Goal: Task Accomplishment & Management: Manage account settings

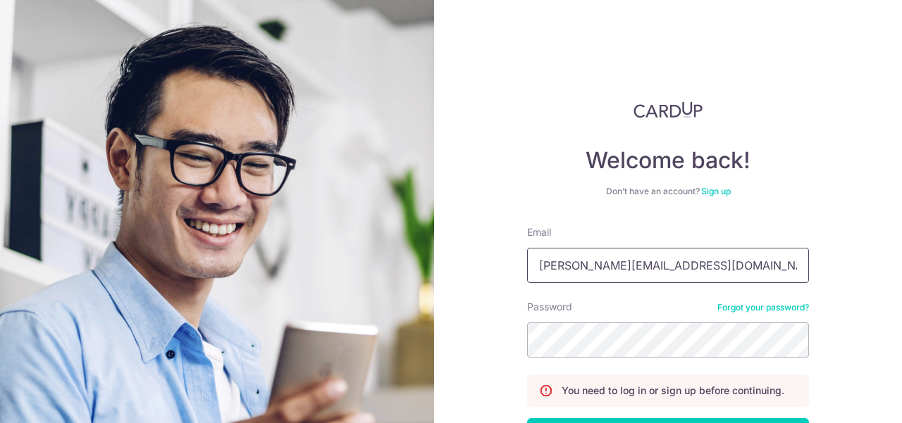
type input "paul@rhubarb.sg"
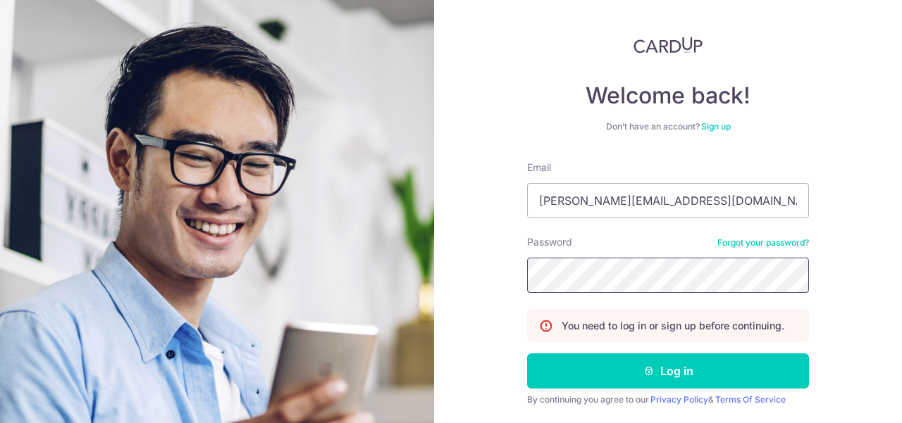
scroll to position [108, 0]
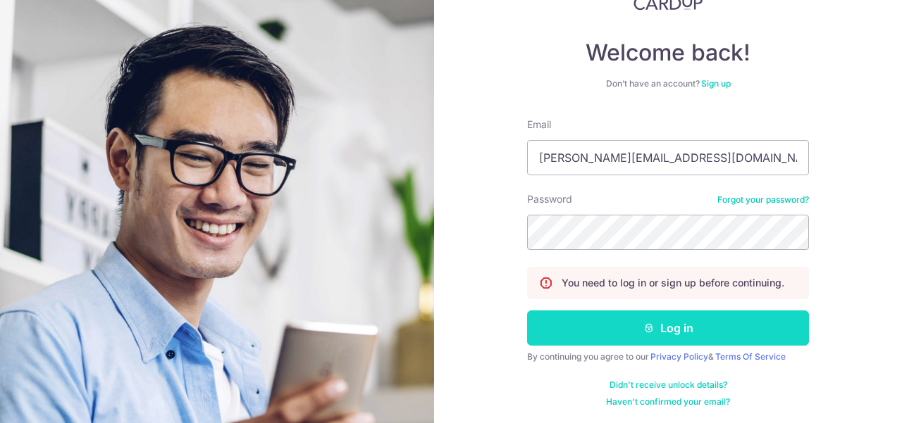
click at [720, 324] on button "Log in" at bounding box center [668, 328] width 282 height 35
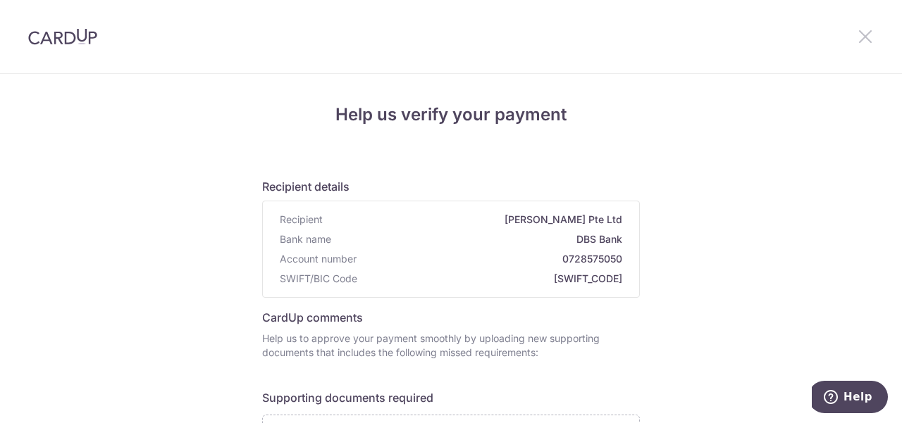
click at [868, 40] on icon at bounding box center [865, 36] width 17 height 18
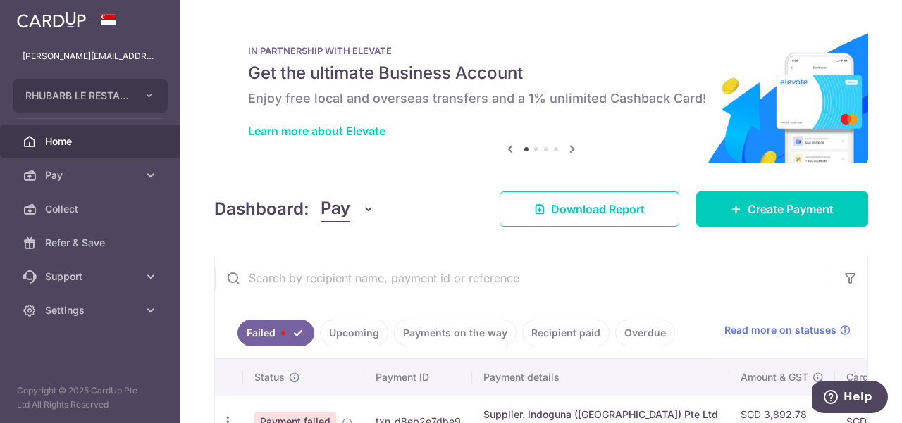
scroll to position [96, 0]
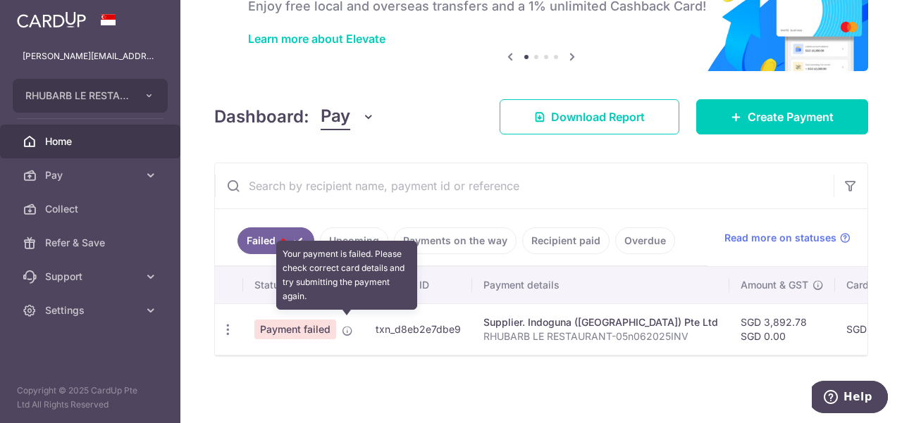
click at [348, 326] on icon at bounding box center [347, 330] width 11 height 11
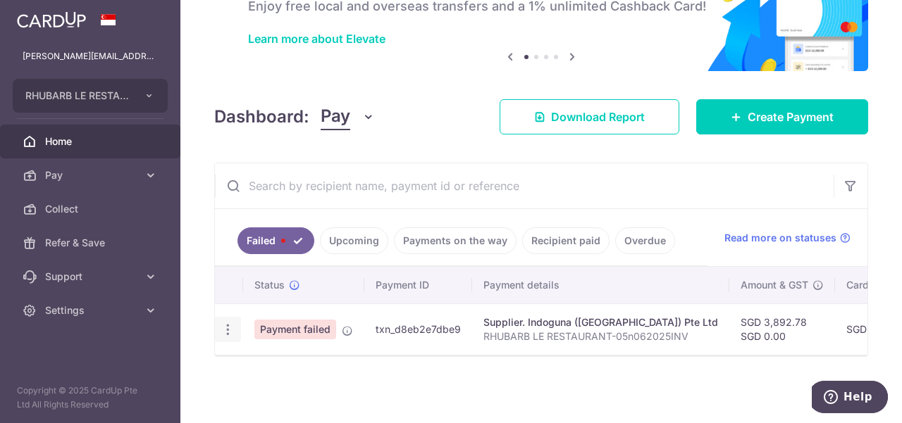
click at [228, 328] on icon "button" at bounding box center [228, 330] width 15 height 15
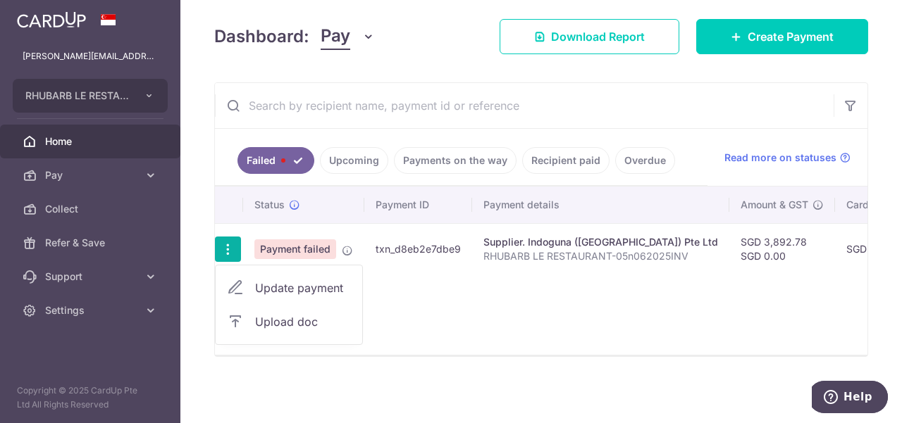
scroll to position [176, 0]
click at [583, 303] on div "Status Payment ID Payment details Amount & GST CardUp fee Total amt. Charge dat…" at bounding box center [541, 271] width 652 height 168
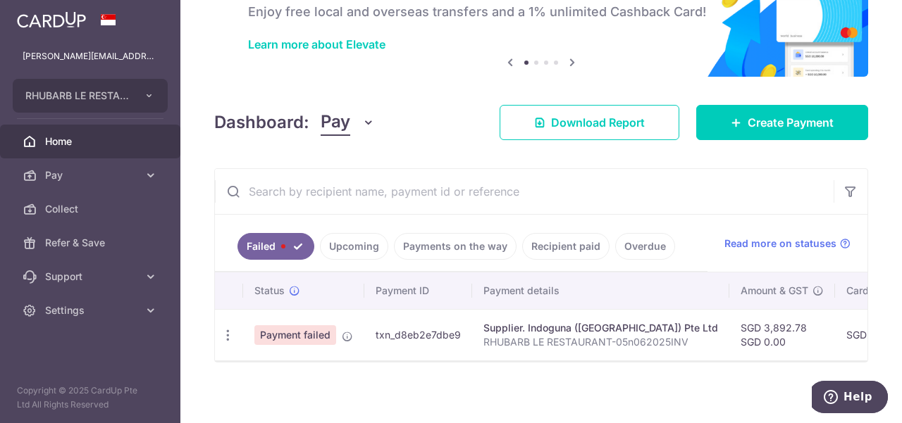
scroll to position [96, 0]
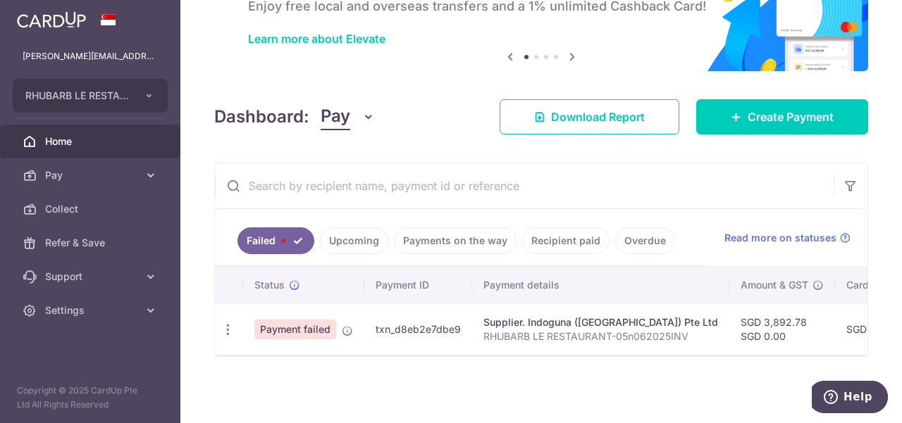
click at [342, 235] on link "Upcoming" at bounding box center [354, 241] width 68 height 27
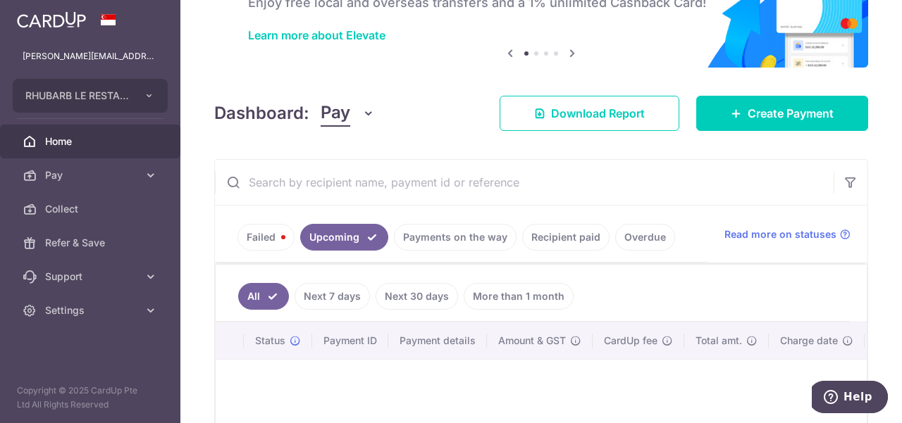
click at [462, 238] on link "Payments on the way" at bounding box center [455, 237] width 123 height 27
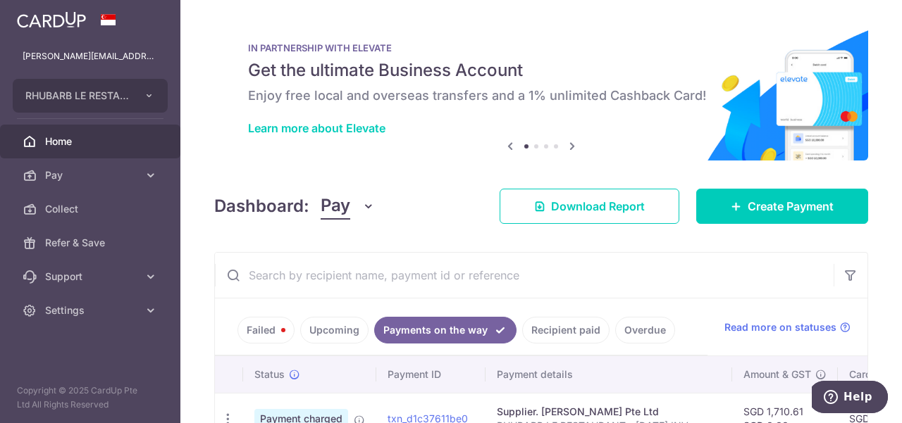
scroll to position [0, 0]
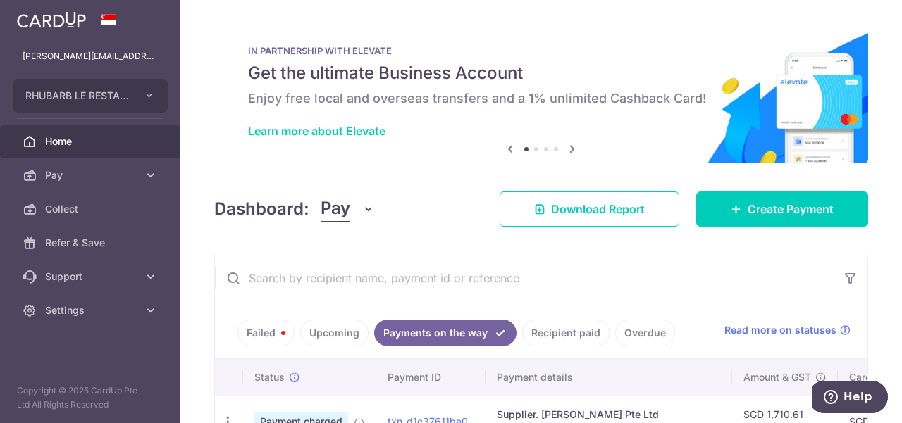
click at [254, 325] on link "Failed" at bounding box center [265, 333] width 57 height 27
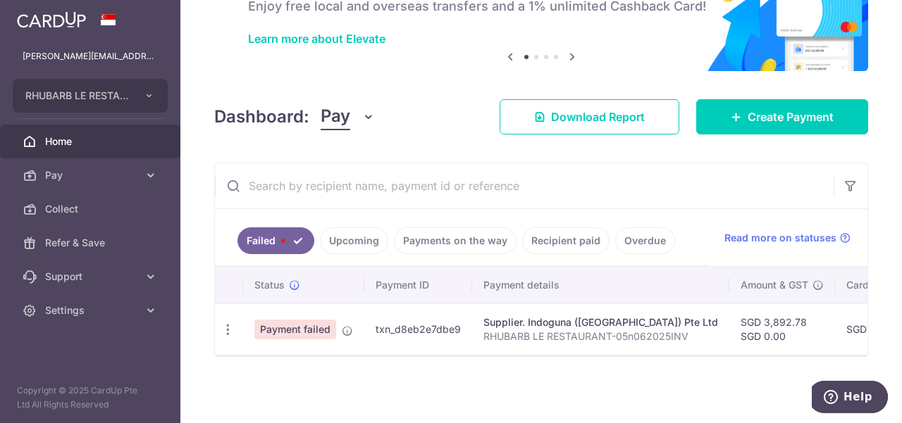
scroll to position [96, 0]
drag, startPoint x: 727, startPoint y: 316, endPoint x: 773, endPoint y: 317, distance: 45.8
click at [773, 317] on td "SGD 3,892.78 SGD 0.00" at bounding box center [782, 329] width 106 height 51
copy td "3,892.78"
click at [569, 237] on link "Recipient paid" at bounding box center [565, 241] width 87 height 27
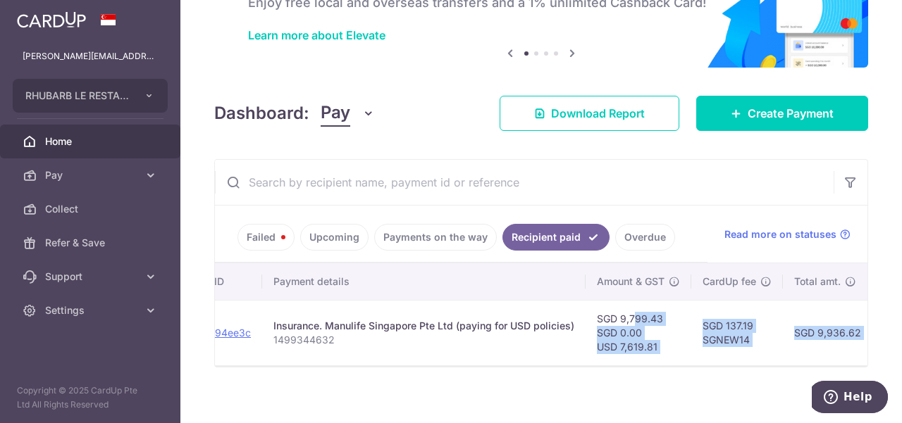
scroll to position [0, 246]
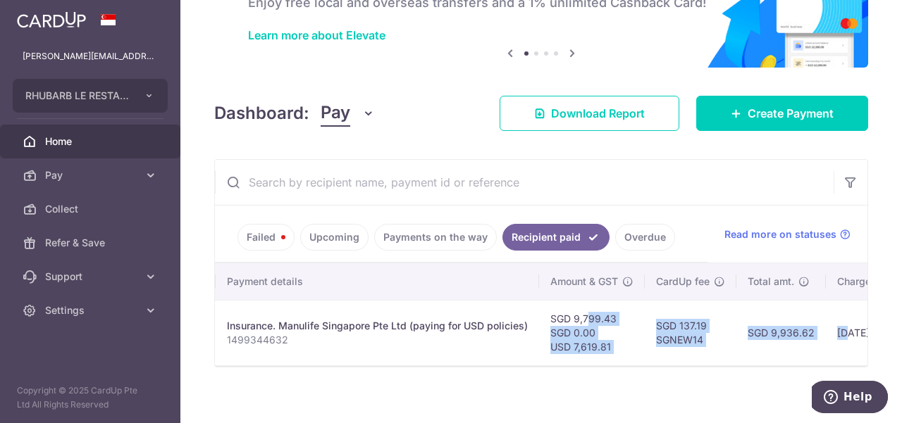
drag, startPoint x: 831, startPoint y: 318, endPoint x: 623, endPoint y: 312, distance: 207.9
click at [623, 312] on td "SGD 9,799.43 SGD 0.00 USD 7,619.81" at bounding box center [592, 333] width 106 height 66
copy td "9,799.43"
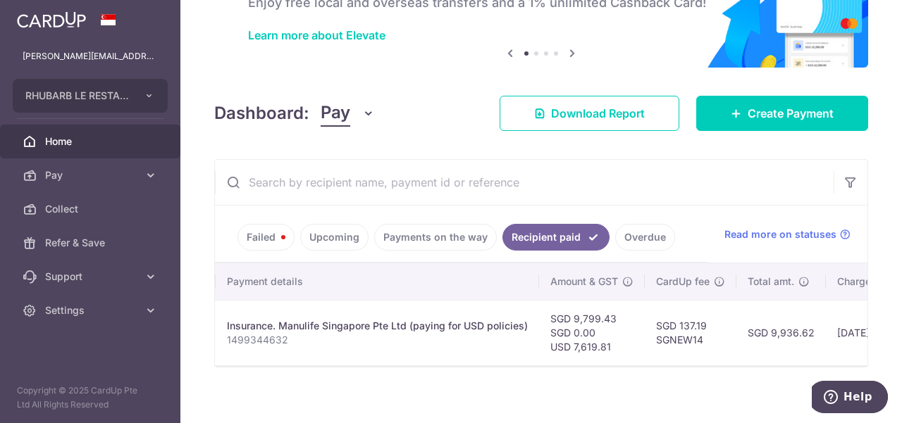
click at [252, 243] on link "Failed" at bounding box center [265, 237] width 57 height 27
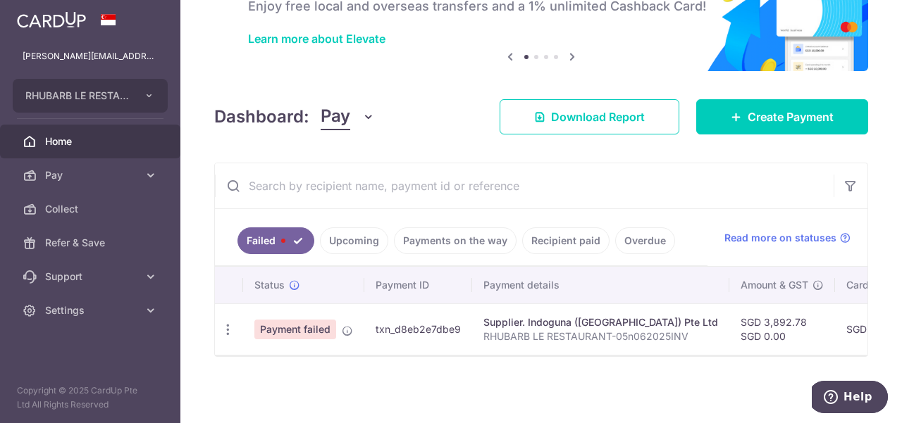
drag, startPoint x: 457, startPoint y: 236, endPoint x: 385, endPoint y: 239, distance: 71.9
click at [452, 237] on link "Payments on the way" at bounding box center [455, 241] width 123 height 27
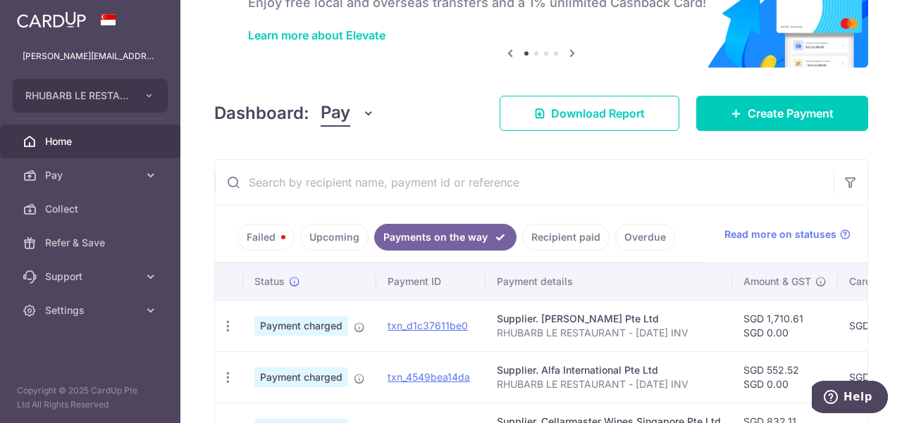
click at [349, 242] on link "Upcoming" at bounding box center [334, 237] width 68 height 27
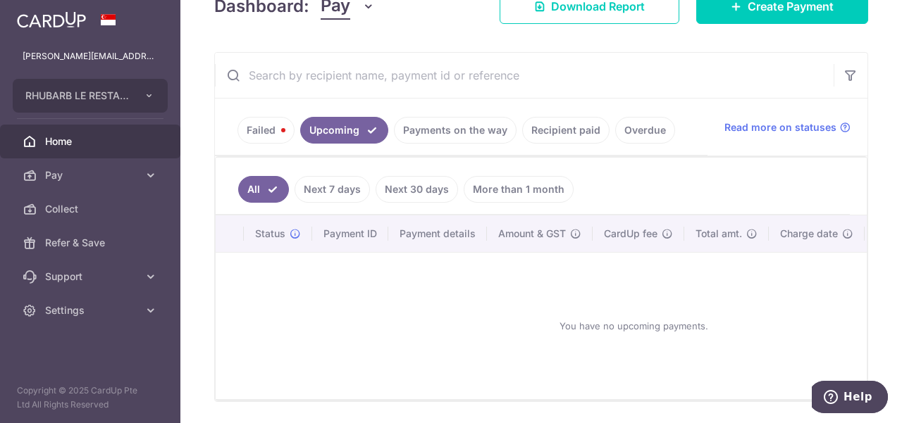
scroll to position [211, 0]
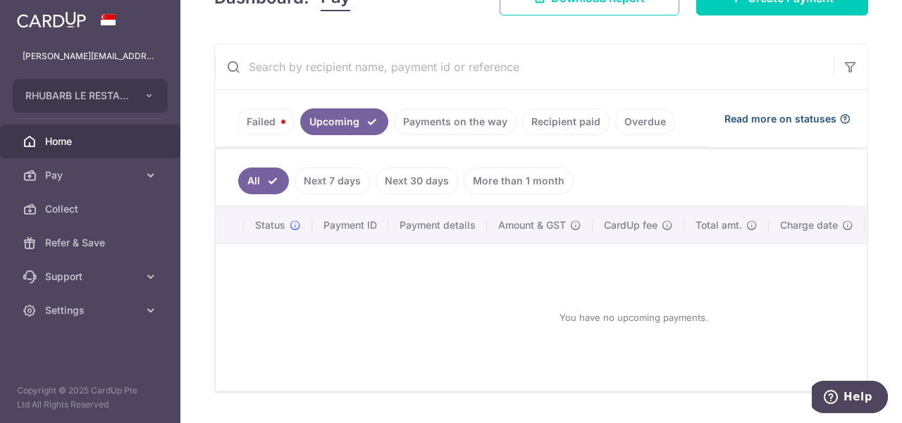
click at [839, 118] on icon at bounding box center [844, 118] width 11 height 11
click at [267, 120] on link "Failed" at bounding box center [265, 121] width 57 height 27
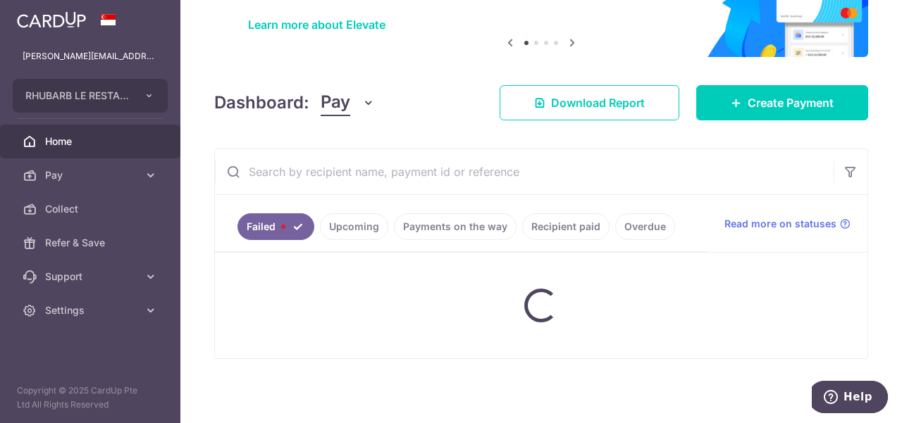
scroll to position [96, 0]
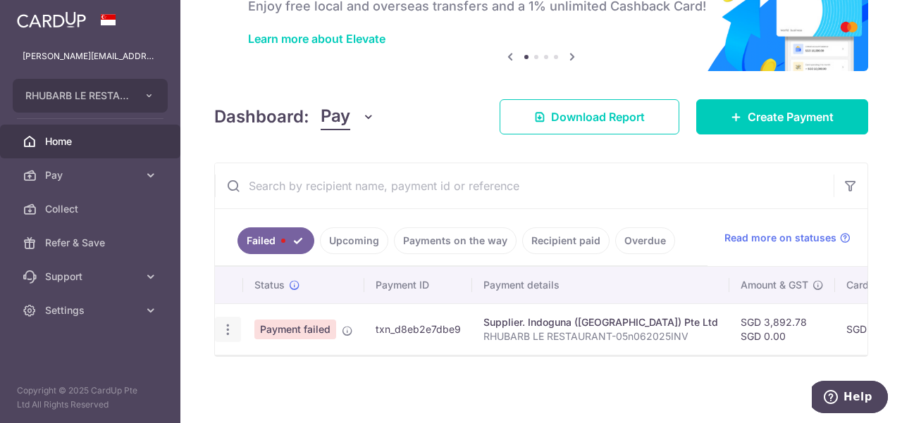
click at [230, 325] on icon "button" at bounding box center [228, 330] width 15 height 15
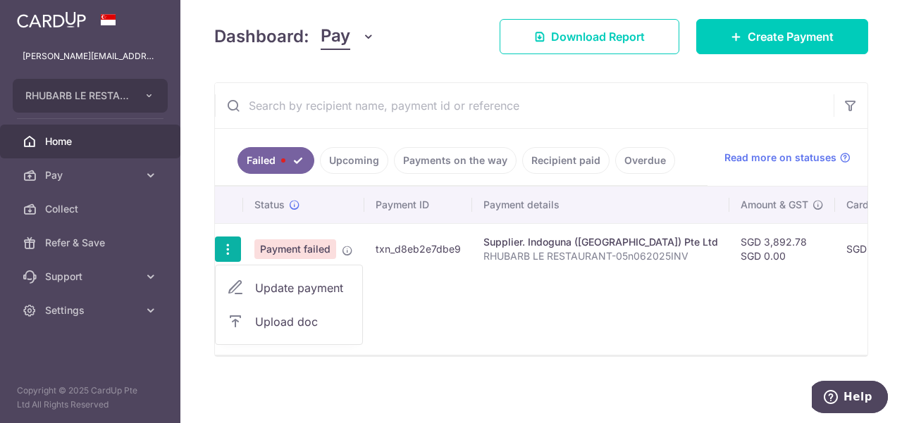
scroll to position [176, 0]
click at [285, 283] on span "Update payment" at bounding box center [303, 288] width 96 height 17
radio input "true"
type input "3,892.78"
type input "0.00"
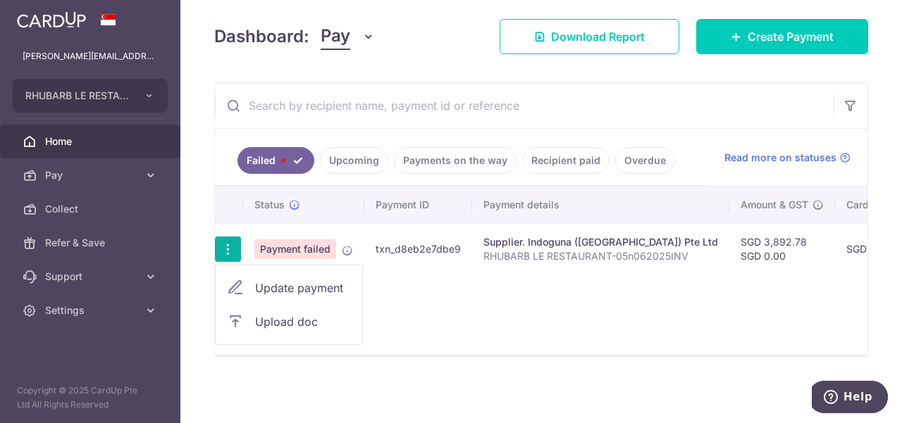
type input "RHUBARB LE RESTAURANT-05n062025INV"
type input "INDO05N0625INV"
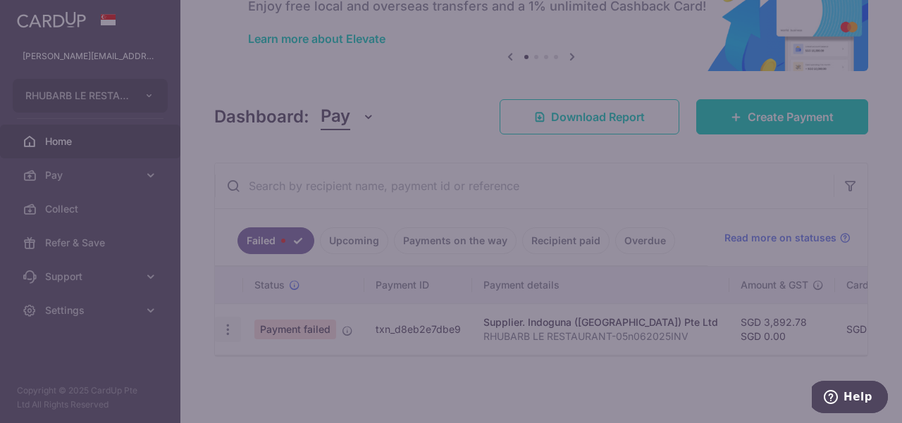
scroll to position [96, 0]
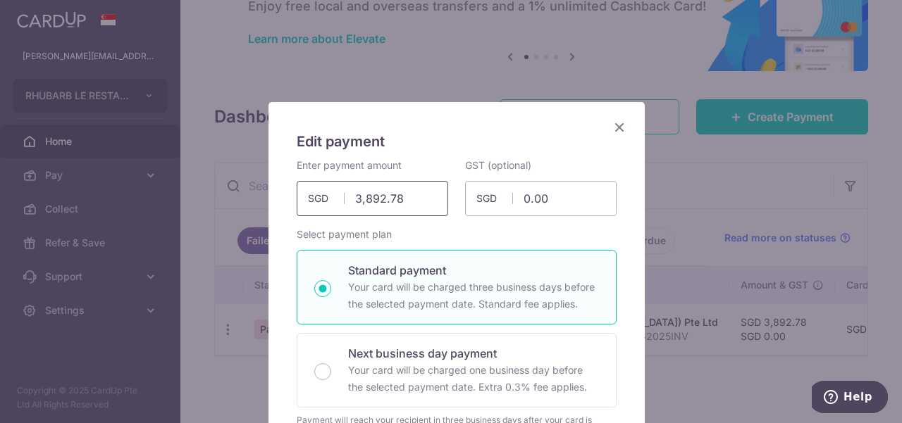
drag, startPoint x: 404, startPoint y: 199, endPoint x: 321, endPoint y: 201, distance: 83.9
click at [333, 205] on input "3,892.78" at bounding box center [372, 198] width 151 height 35
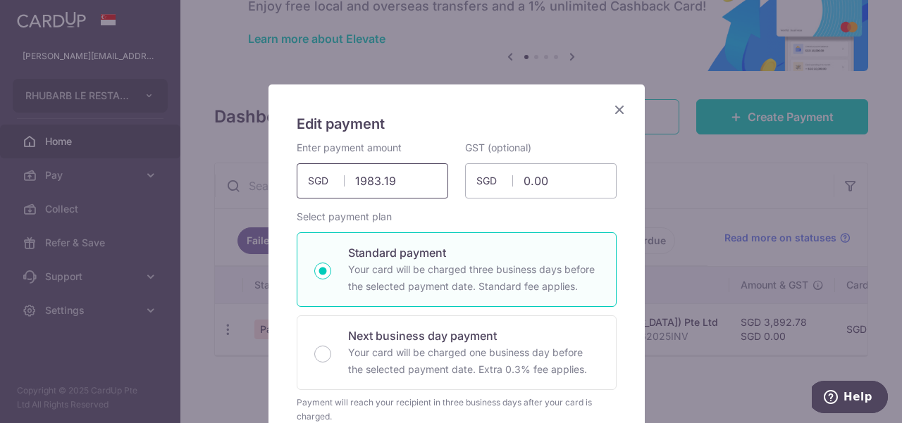
scroll to position [0, 0]
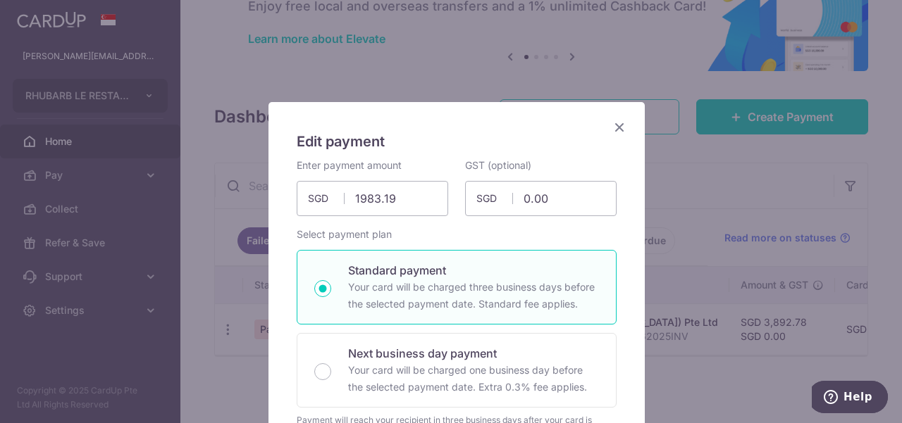
type input "1,983.19"
click at [619, 125] on icon "Close" at bounding box center [619, 127] width 17 height 18
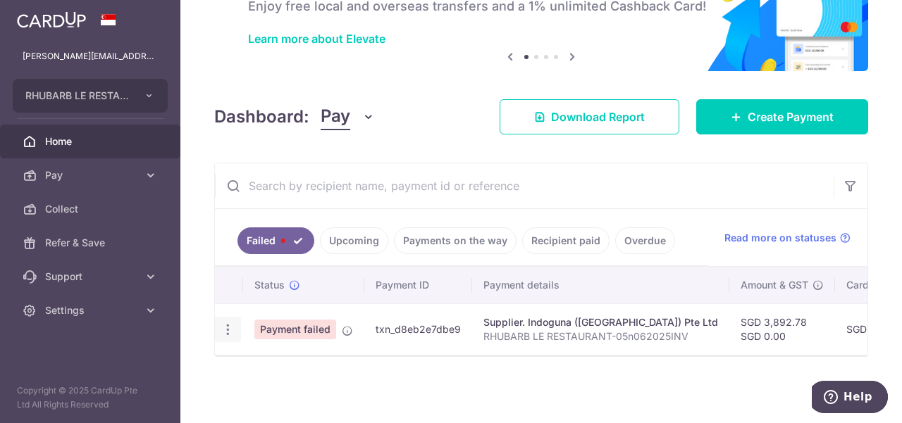
click at [231, 328] on icon "button" at bounding box center [228, 330] width 15 height 15
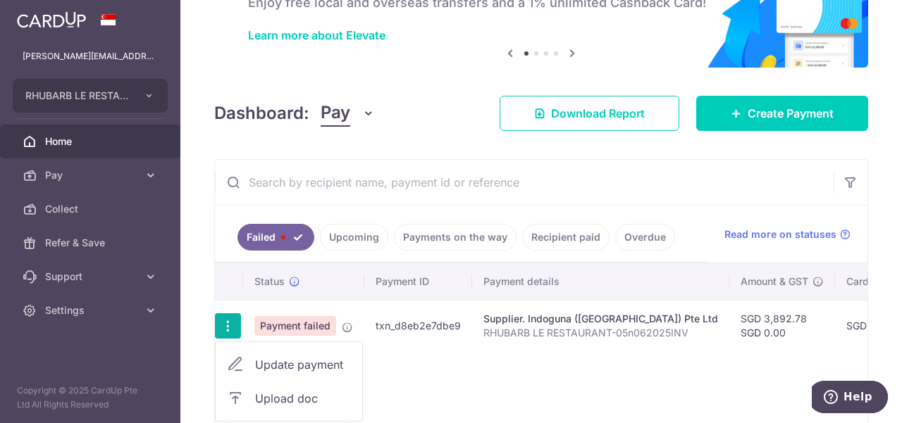
click at [524, 366] on div "Status Payment ID Payment details Amount & GST CardUp fee Total amt. Charge dat…" at bounding box center [541, 347] width 652 height 168
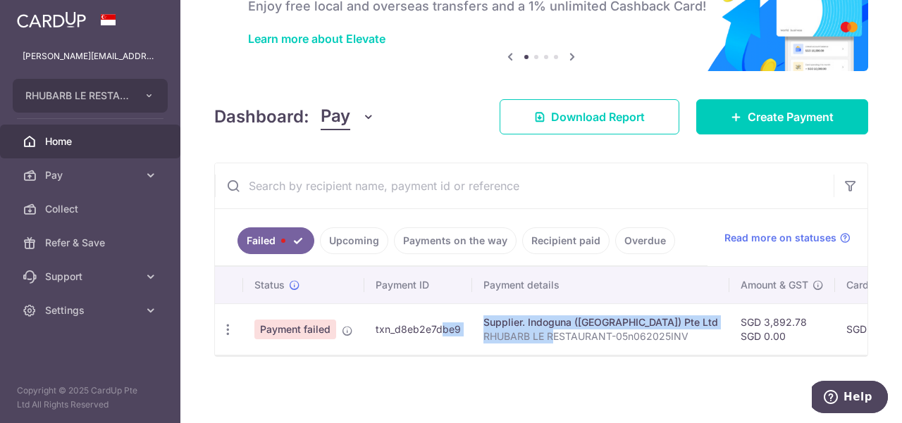
drag, startPoint x: 552, startPoint y: 347, endPoint x: 413, endPoint y: 340, distance: 139.7
click at [413, 340] on tr "Update payment Upload doc Payment failed txn_d8eb2e7dbe9 Supplier. Indoguna (Si…" at bounding box center [756, 329] width 1082 height 51
click at [225, 324] on icon "button" at bounding box center [228, 330] width 15 height 15
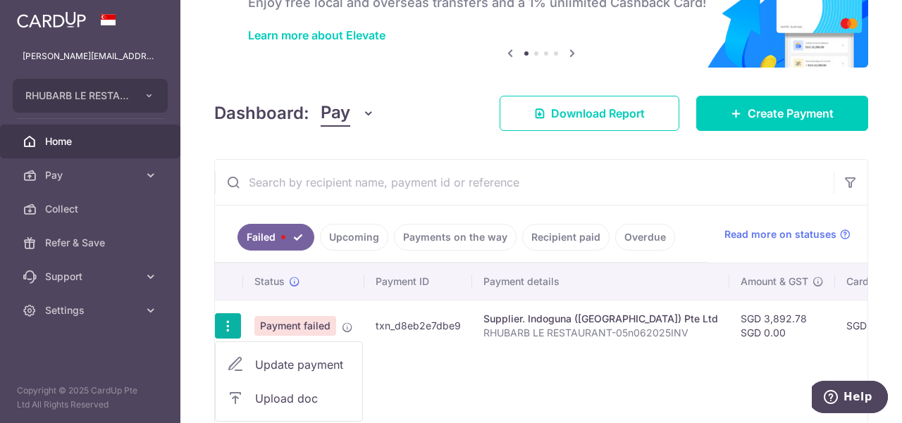
click at [454, 369] on div "Status Payment ID Payment details Amount & GST CardUp fee Total amt. Charge dat…" at bounding box center [541, 347] width 652 height 168
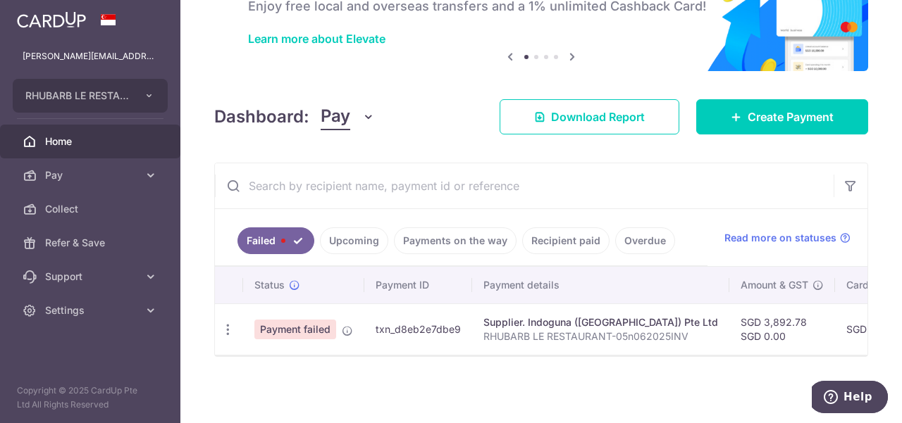
click at [447, 239] on link "Payments on the way" at bounding box center [455, 241] width 123 height 27
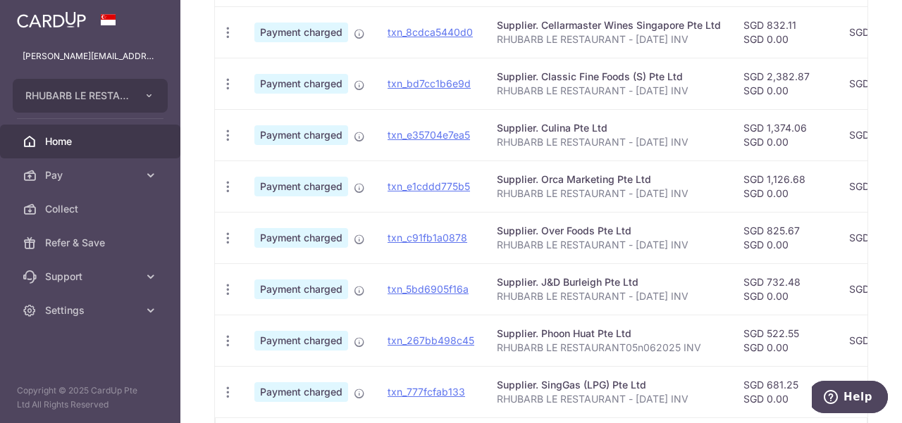
scroll to position [519, 0]
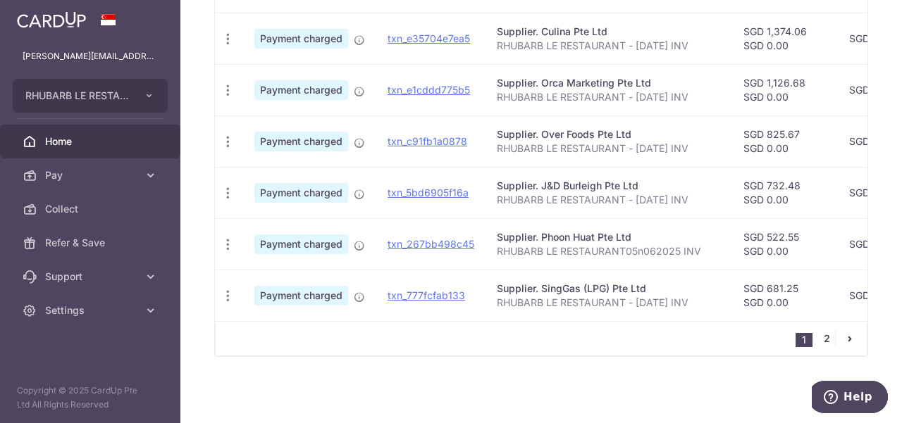
click at [818, 343] on link "2" at bounding box center [826, 338] width 17 height 17
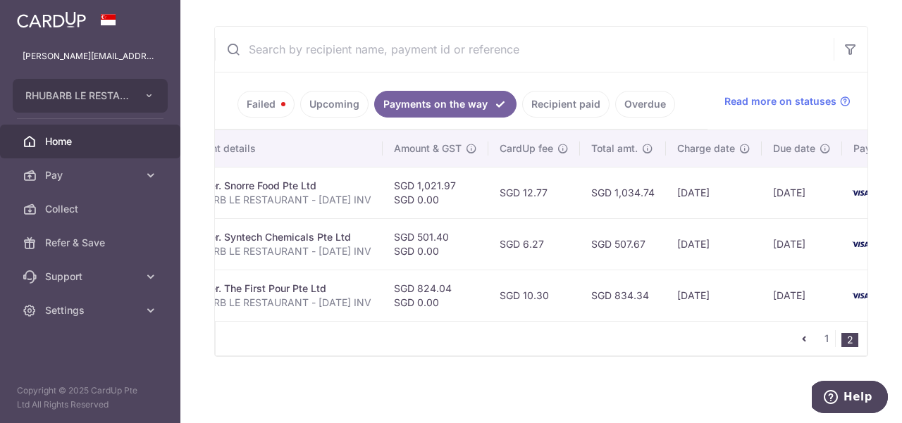
scroll to position [0, 0]
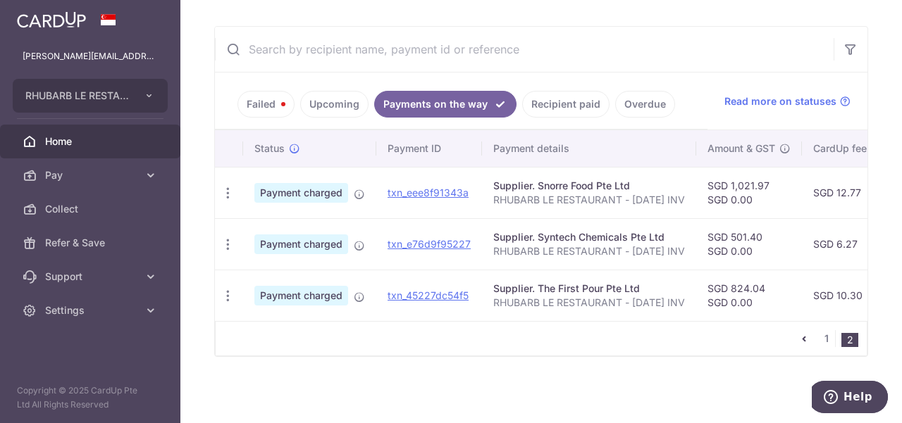
click at [268, 92] on link "Failed" at bounding box center [265, 104] width 57 height 27
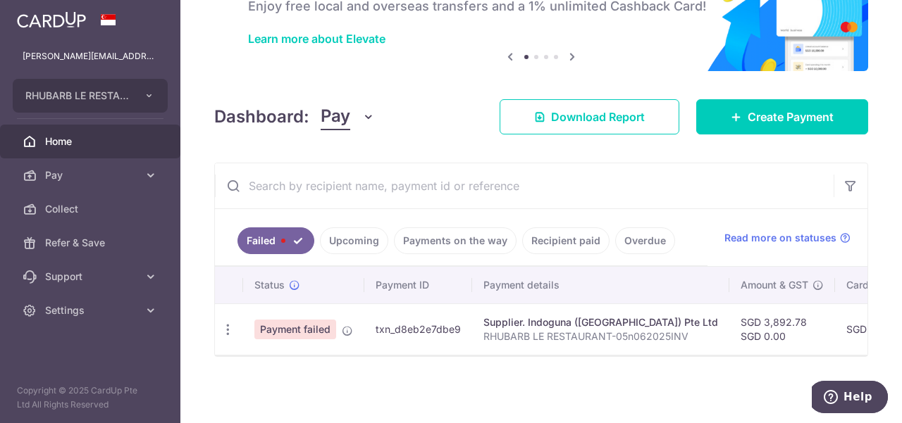
scroll to position [96, 0]
click at [437, 235] on link "Payments on the way" at bounding box center [455, 241] width 123 height 27
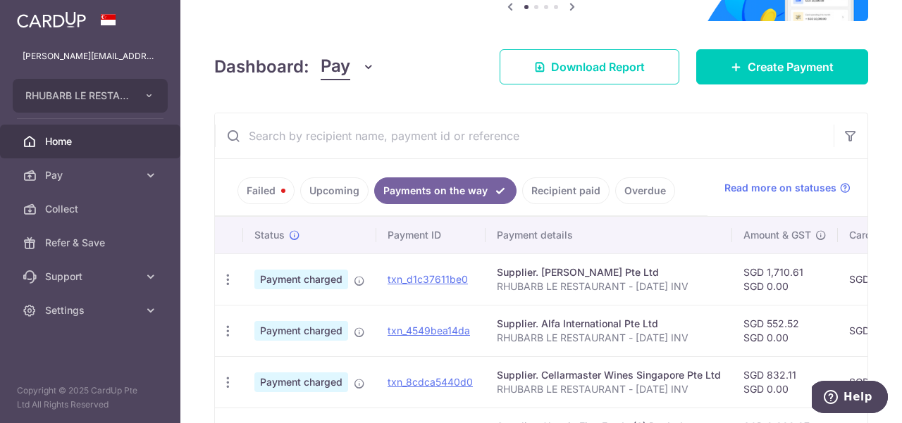
scroll to position [0, 0]
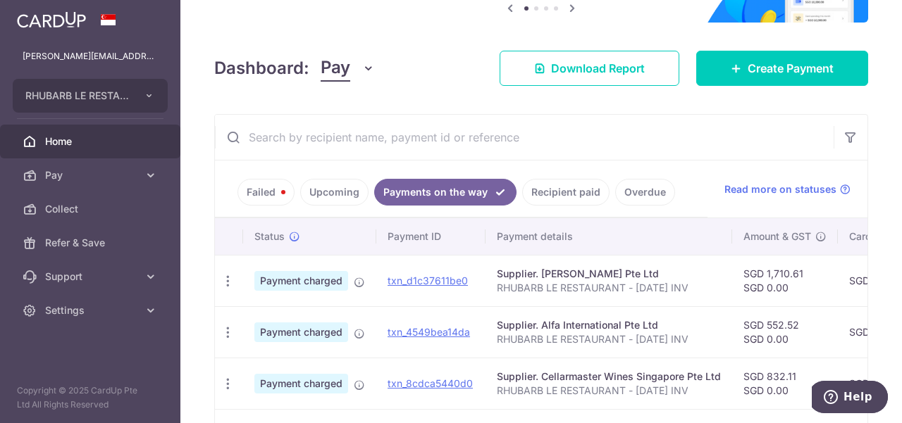
click at [272, 188] on link "Failed" at bounding box center [265, 192] width 57 height 27
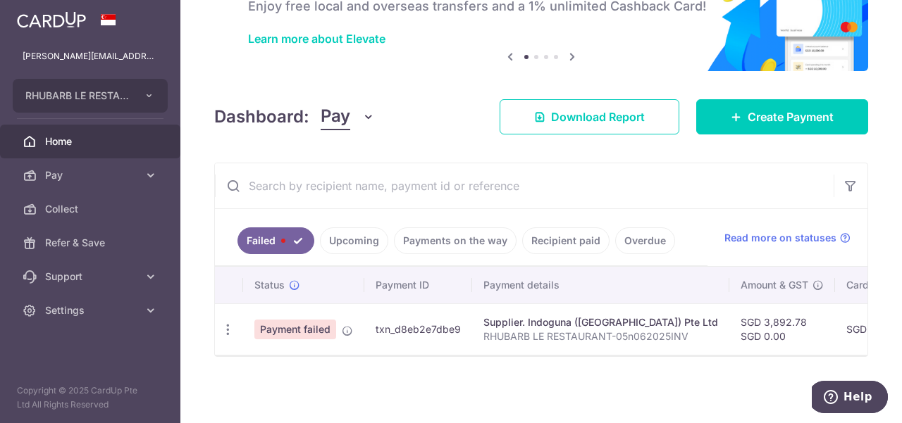
scroll to position [96, 0]
click at [228, 324] on icon "button" at bounding box center [228, 330] width 15 height 15
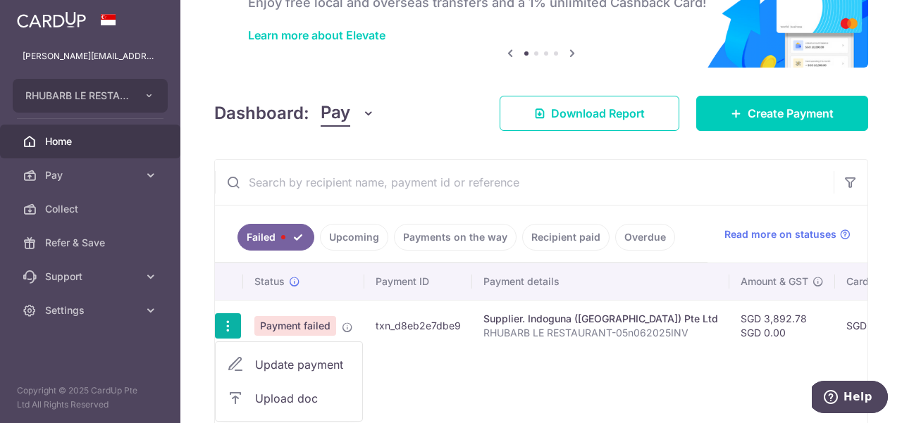
click at [459, 359] on div "Status Payment ID Payment details Amount & GST CardUp fee Total amt. Charge dat…" at bounding box center [541, 347] width 652 height 168
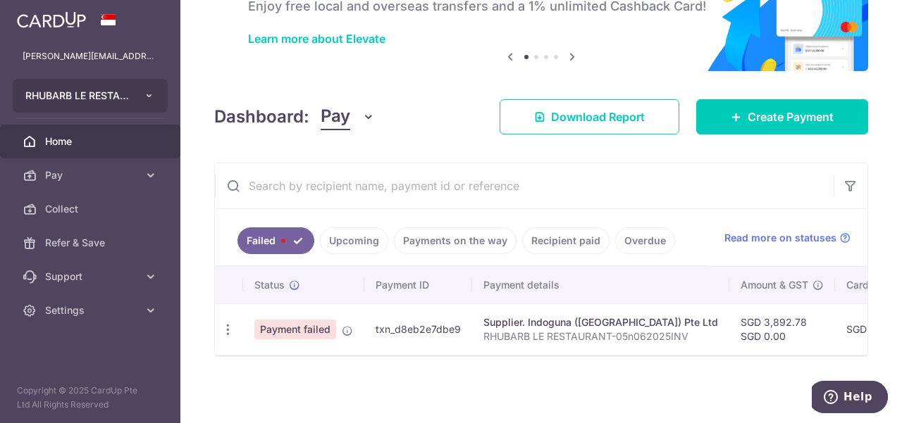
click at [148, 100] on icon "button" at bounding box center [149, 95] width 11 height 11
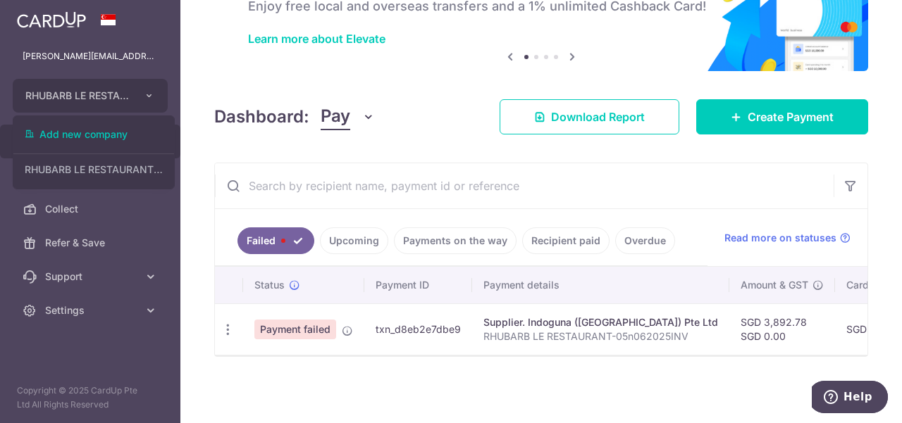
click at [144, 350] on aside "paul@rhubarb.sg RHUBARB LE RESTAURANT PTE. LTD. Add new company RHUBARB LE REST…" at bounding box center [90, 211] width 180 height 423
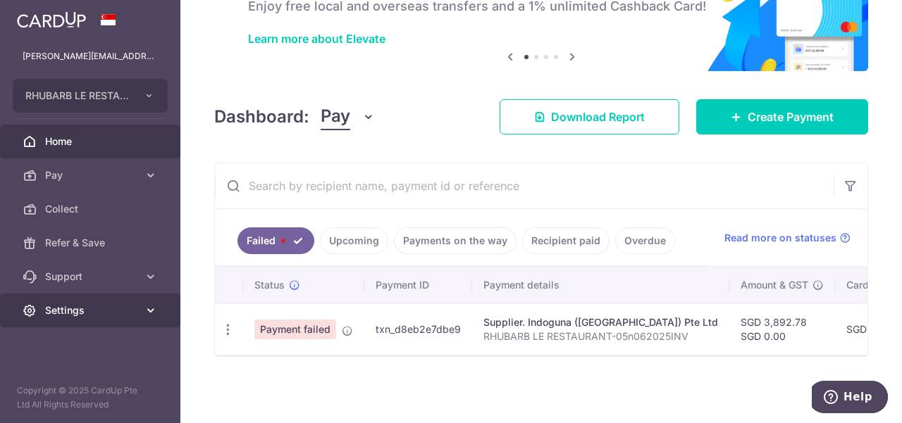
click at [149, 308] on icon at bounding box center [151, 311] width 14 height 14
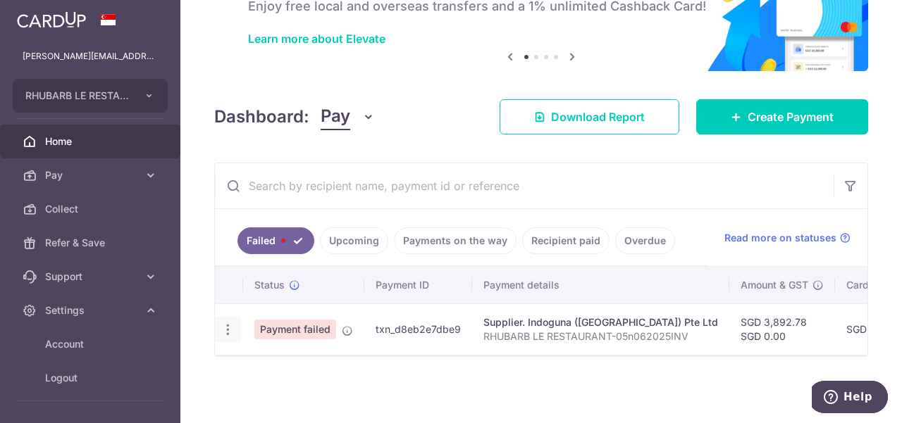
click at [230, 324] on icon "button" at bounding box center [228, 330] width 15 height 15
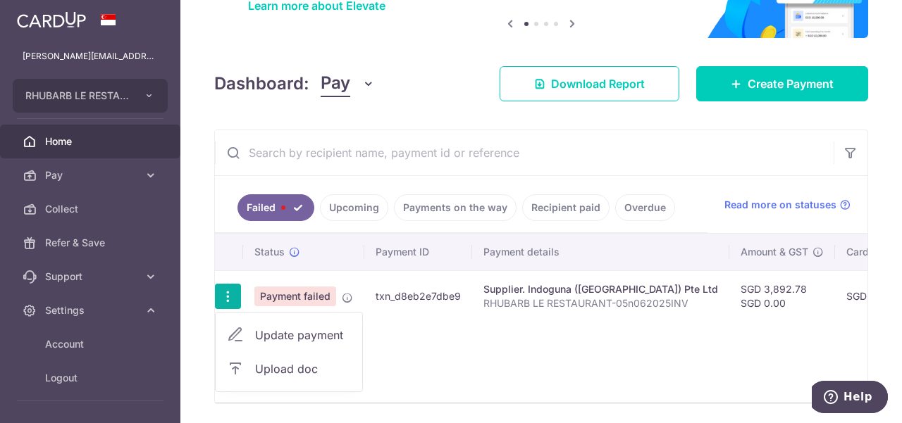
scroll to position [106, 0]
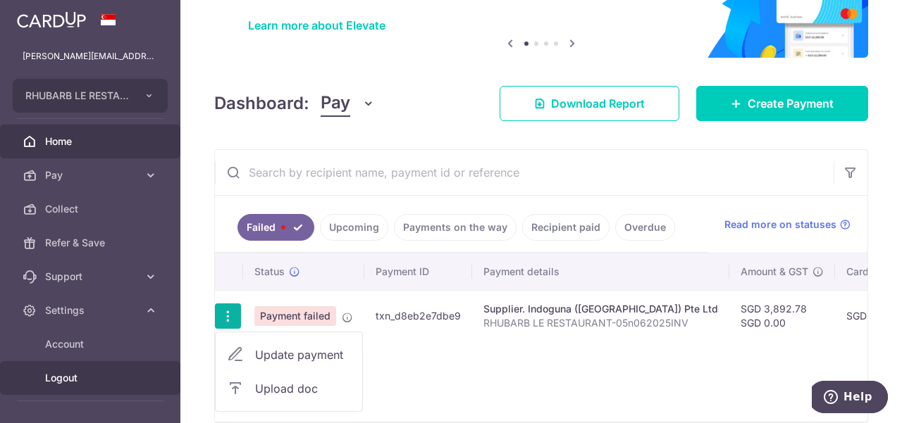
click at [68, 376] on span "Logout" at bounding box center [91, 378] width 93 height 14
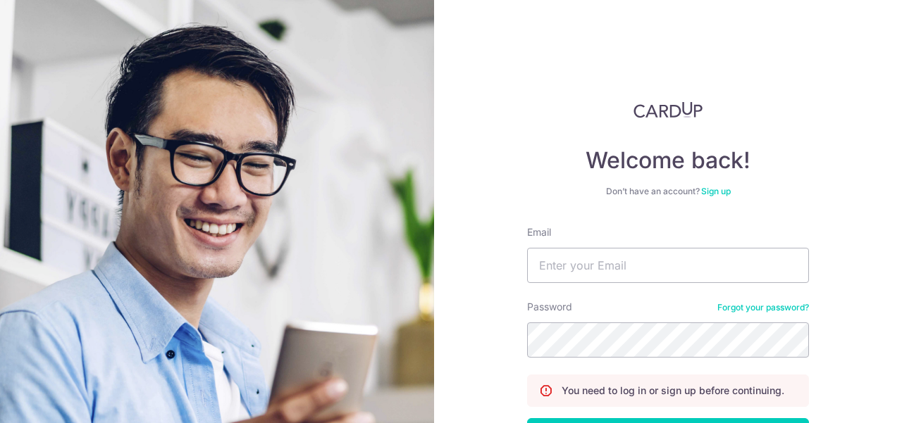
type input "[PERSON_NAME][EMAIL_ADDRESS][DOMAIN_NAME]"
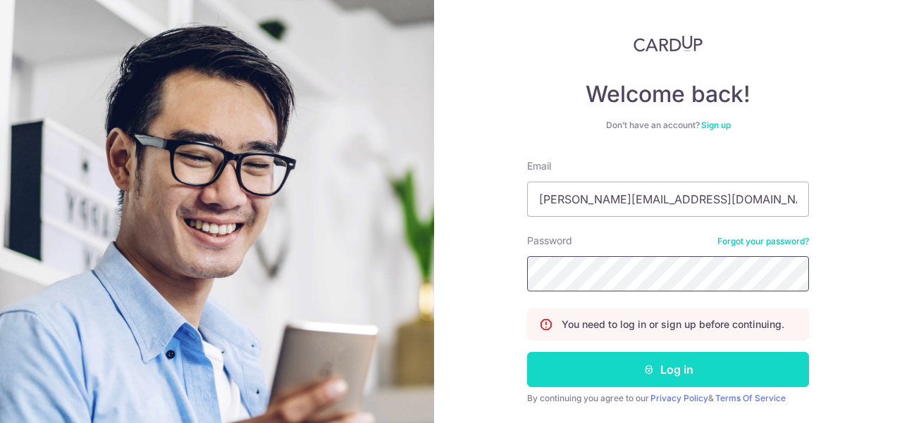
scroll to position [108, 0]
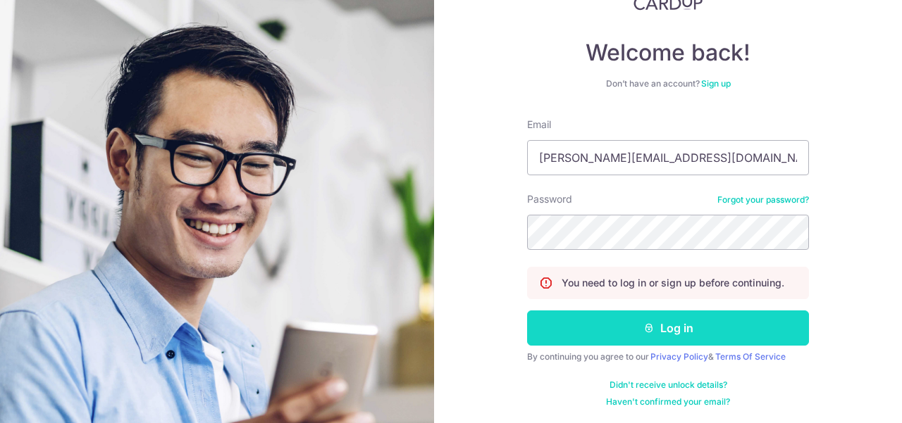
click at [739, 321] on button "Log in" at bounding box center [668, 328] width 282 height 35
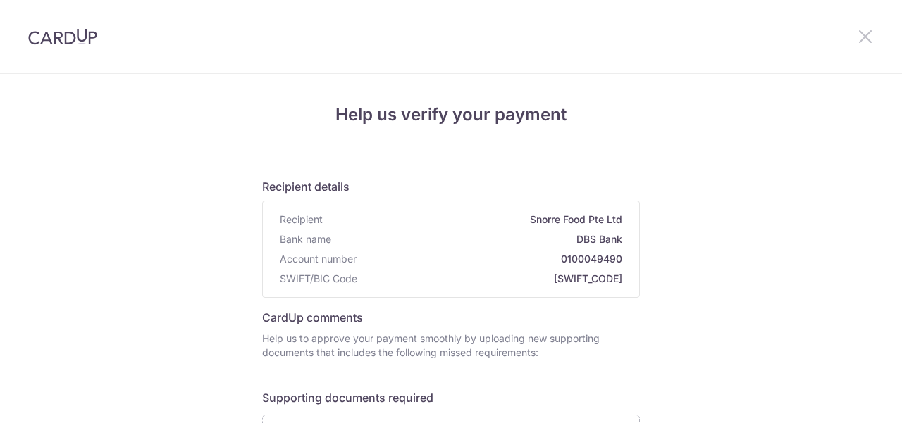
click at [868, 41] on icon at bounding box center [865, 36] width 17 height 18
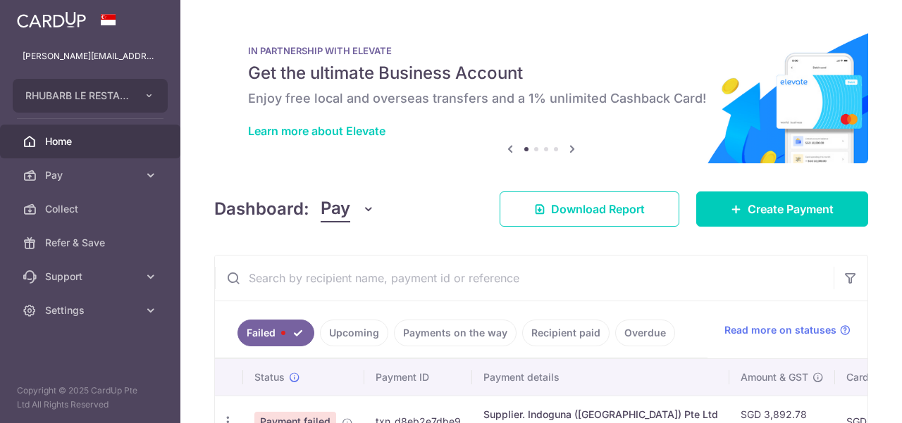
scroll to position [70, 0]
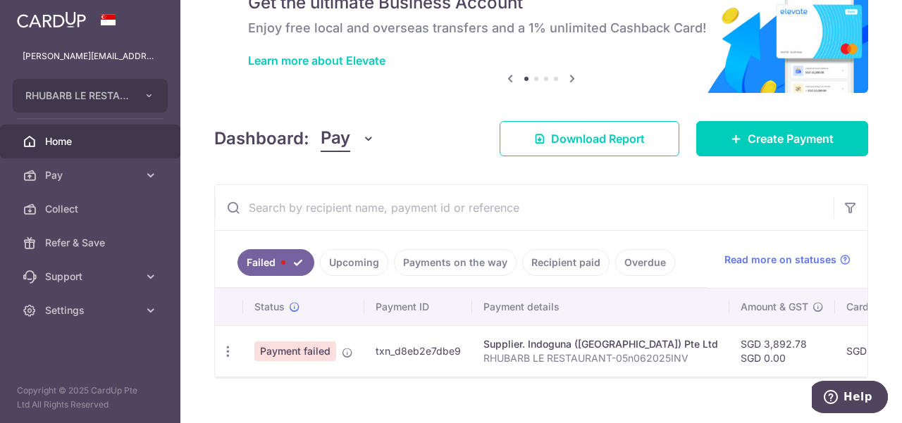
click at [490, 261] on link "Payments on the way" at bounding box center [455, 262] width 123 height 27
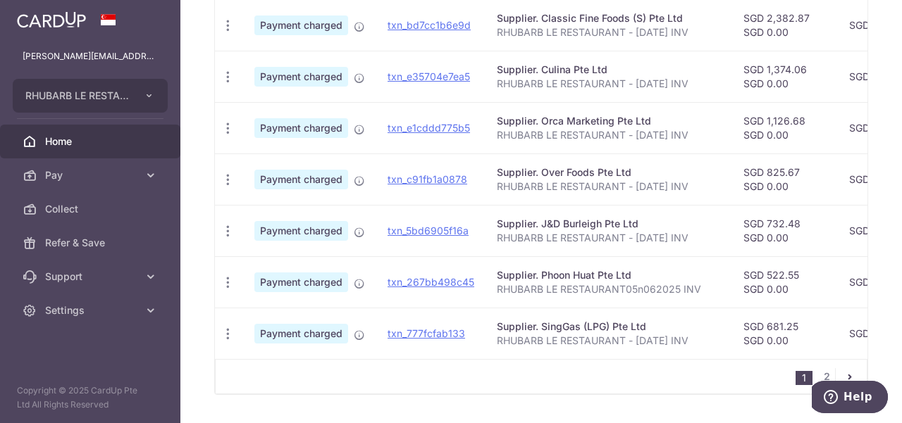
scroll to position [564, 0]
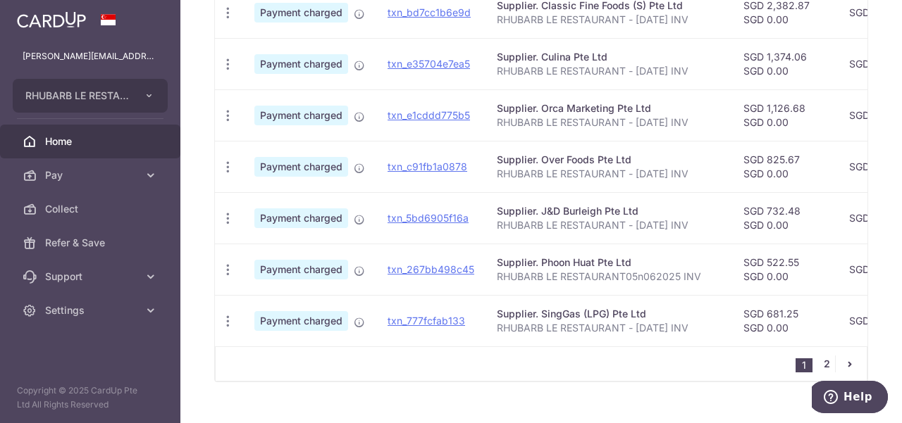
click at [819, 370] on link "2" at bounding box center [826, 364] width 17 height 17
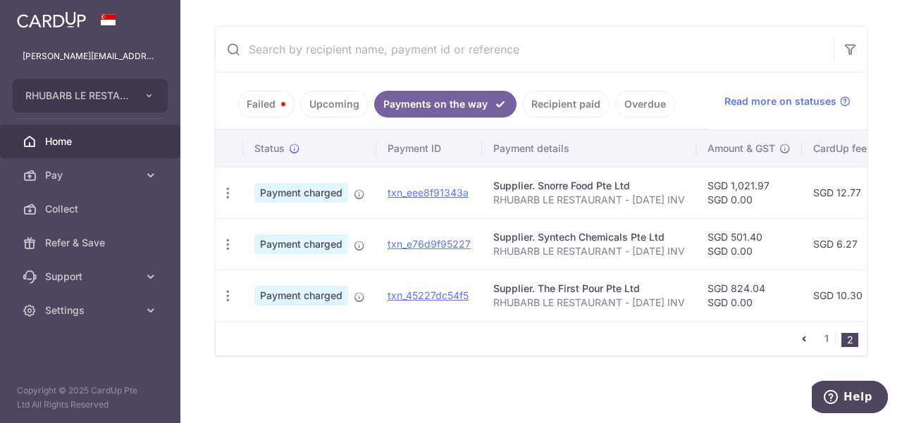
scroll to position [232, 0]
click at [798, 338] on icon "pager" at bounding box center [803, 338] width 11 height 11
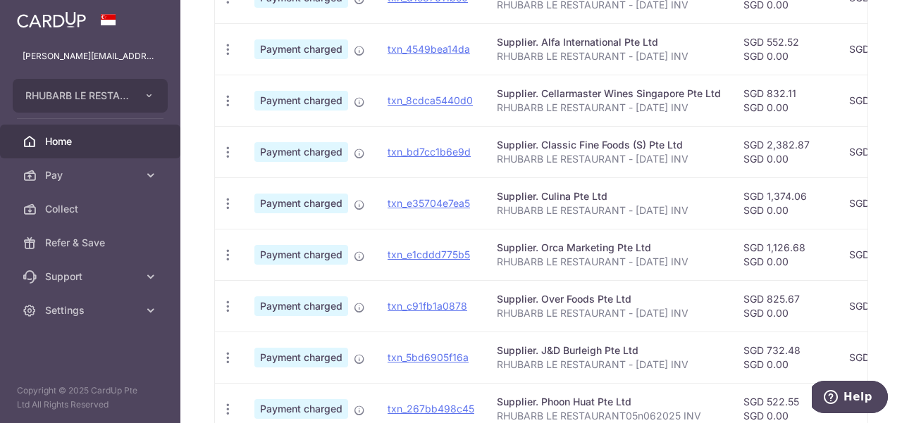
scroll to position [459, 0]
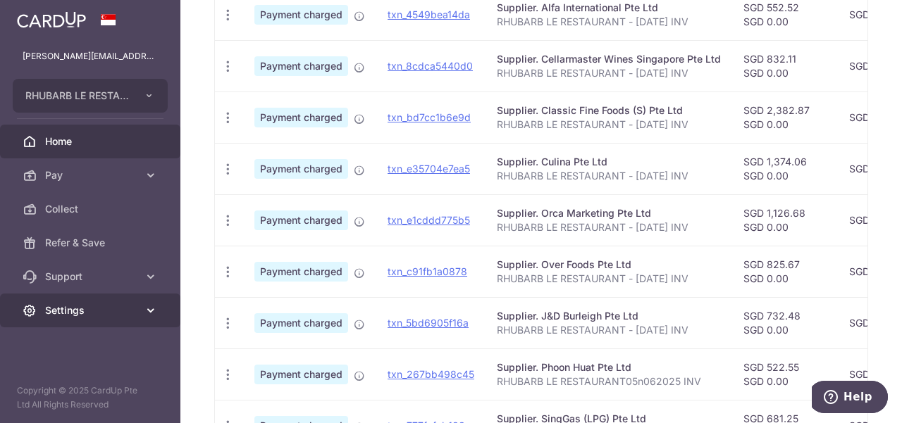
click at [148, 316] on icon at bounding box center [151, 311] width 14 height 14
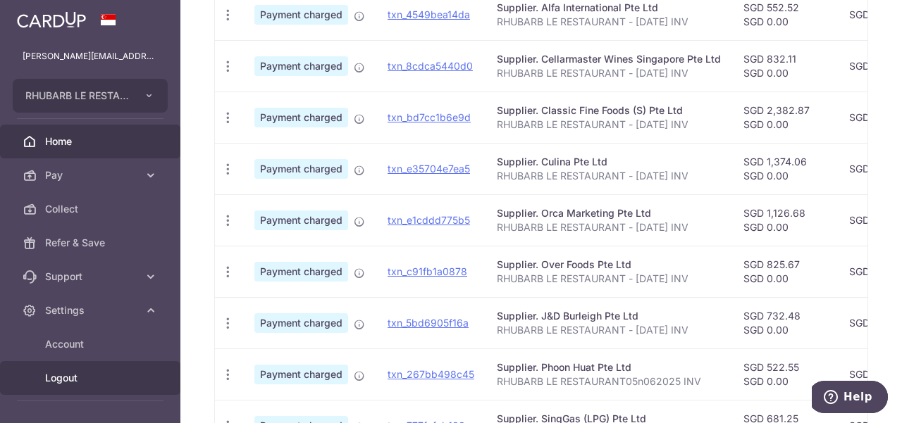
click at [59, 379] on span "Logout" at bounding box center [91, 378] width 93 height 14
click at [50, 377] on span "Logout" at bounding box center [91, 378] width 93 height 14
click at [52, 376] on span "Logout" at bounding box center [91, 378] width 93 height 14
